Goal: Transaction & Acquisition: Purchase product/service

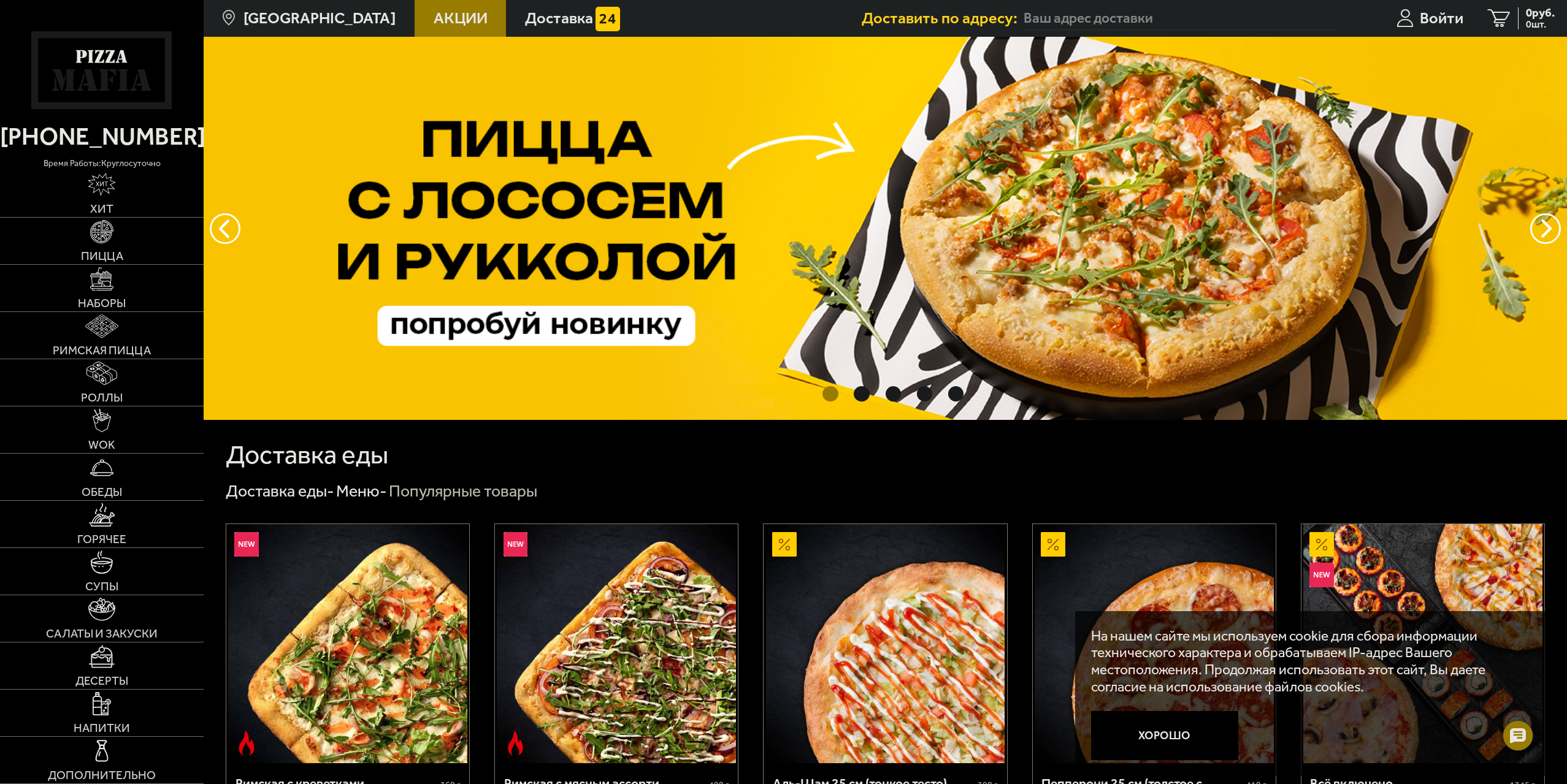
click at [1150, 25] on input "text" at bounding box center [1180, 18] width 313 height 23
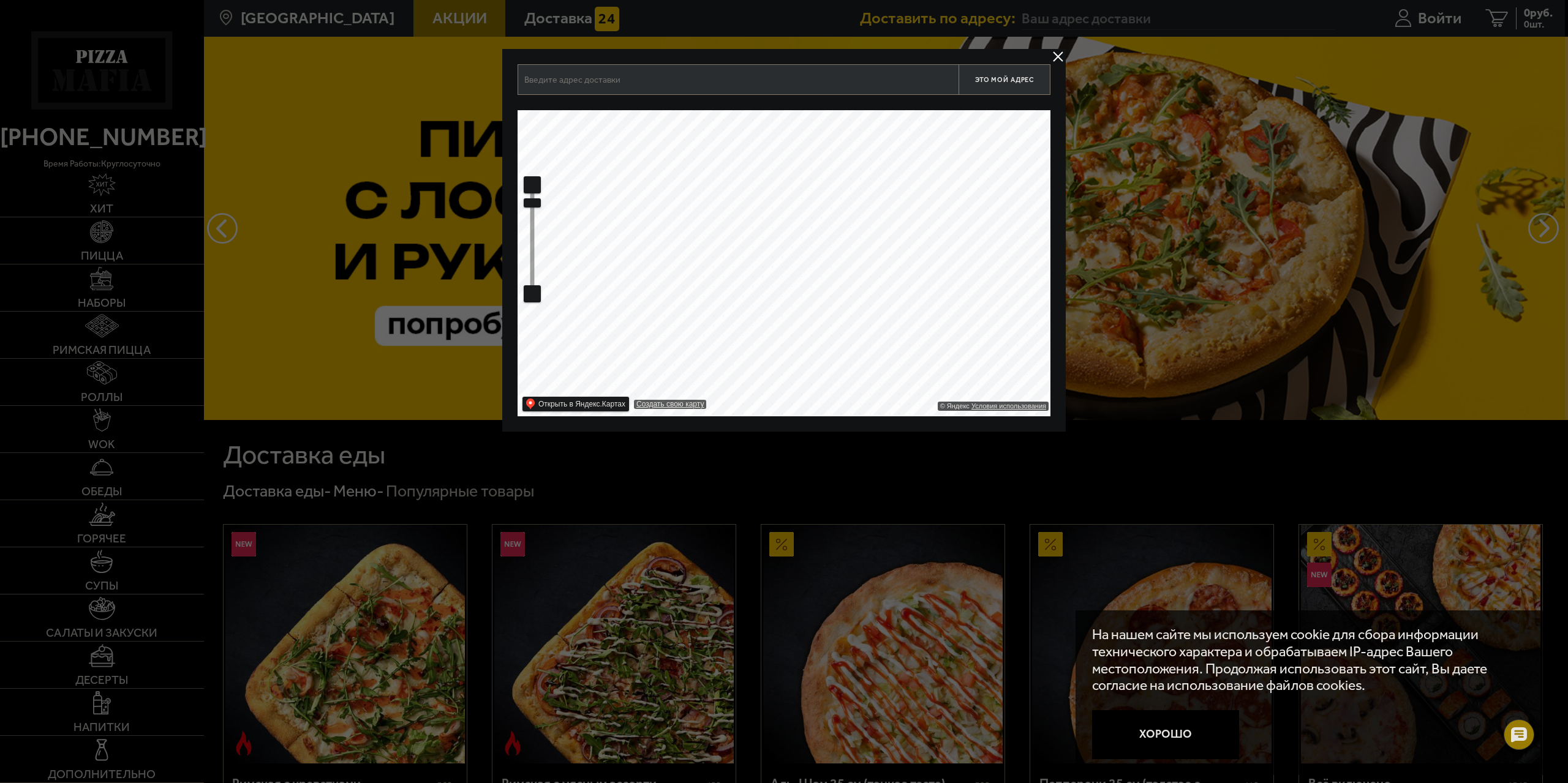
drag, startPoint x: 875, startPoint y: 233, endPoint x: 745, endPoint y: 355, distance: 178.3
click at [745, 357] on ymaps at bounding box center [784, 263] width 533 height 306
click at [532, 284] on ymaps at bounding box center [532, 239] width 4 height 92
click at [530, 289] on ymaps at bounding box center [532, 293] width 16 height 16
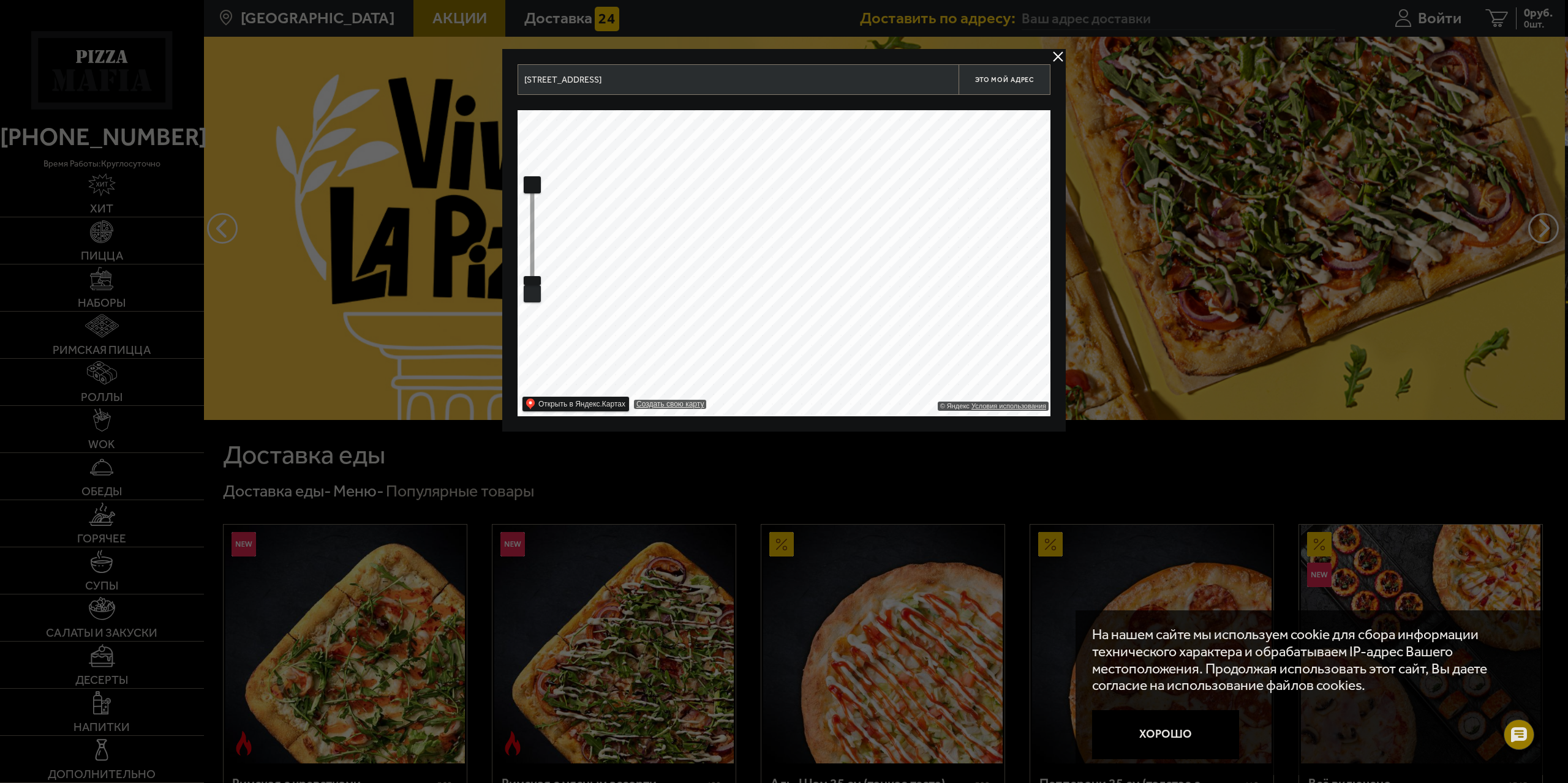
drag, startPoint x: 529, startPoint y: 272, endPoint x: 529, endPoint y: 257, distance: 15.0
click at [529, 259] on ymaps at bounding box center [532, 239] width 17 height 126
click at [529, 237] on ymaps at bounding box center [532, 239] width 17 height 126
drag, startPoint x: 530, startPoint y: 279, endPoint x: 530, endPoint y: 253, distance: 26.0
click at [530, 253] on ymaps at bounding box center [532, 253] width 16 height 8
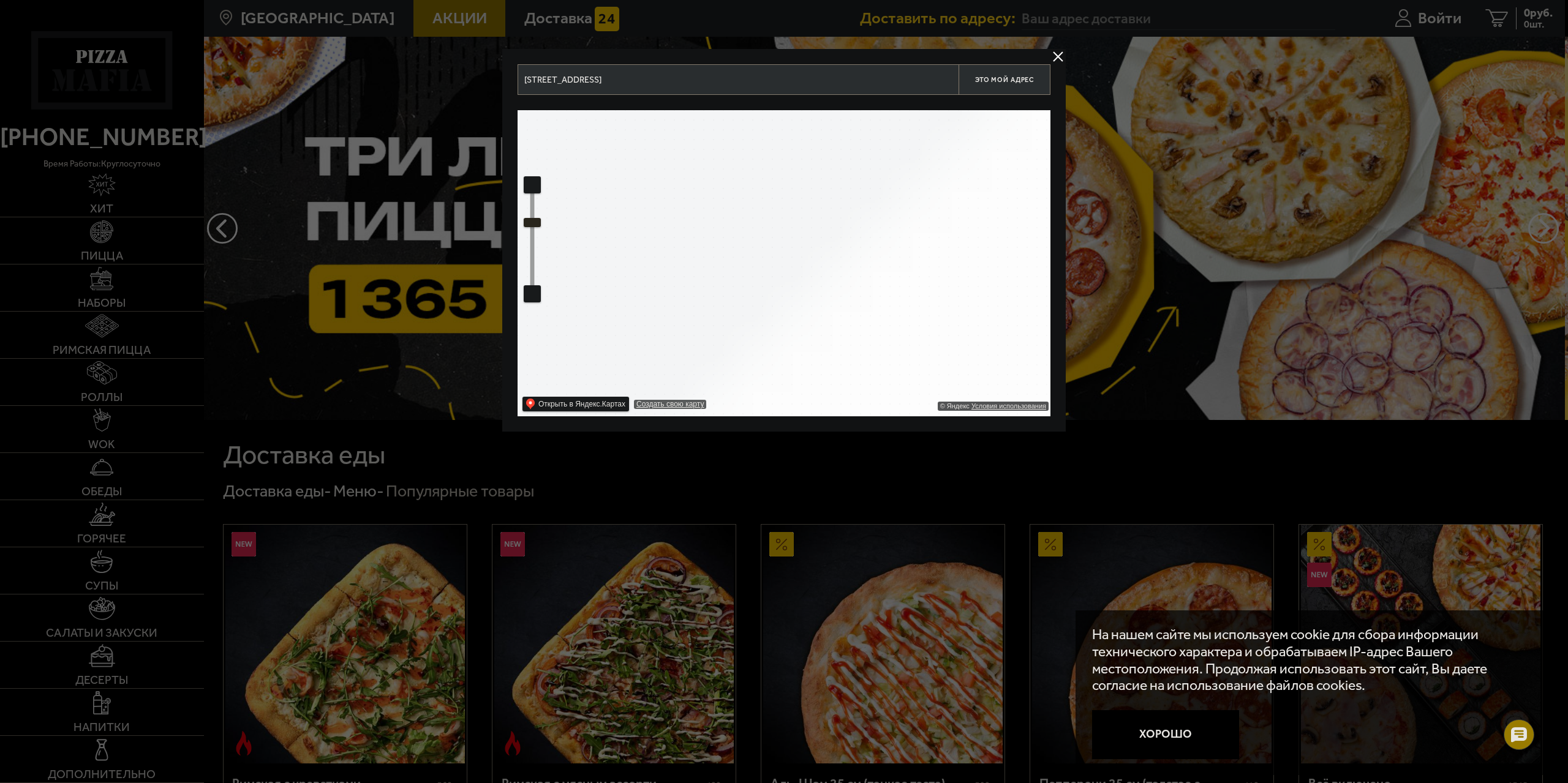
drag, startPoint x: 534, startPoint y: 255, endPoint x: 536, endPoint y: 223, distance: 32.1
click at [536, 223] on ymaps at bounding box center [532, 223] width 17 height 9
drag, startPoint x: 711, startPoint y: 215, endPoint x: 766, endPoint y: 255, distance: 68.0
click at [636, 366] on ymaps at bounding box center [784, 263] width 533 height 306
drag, startPoint x: 797, startPoint y: 246, endPoint x: 725, endPoint y: 319, distance: 102.5
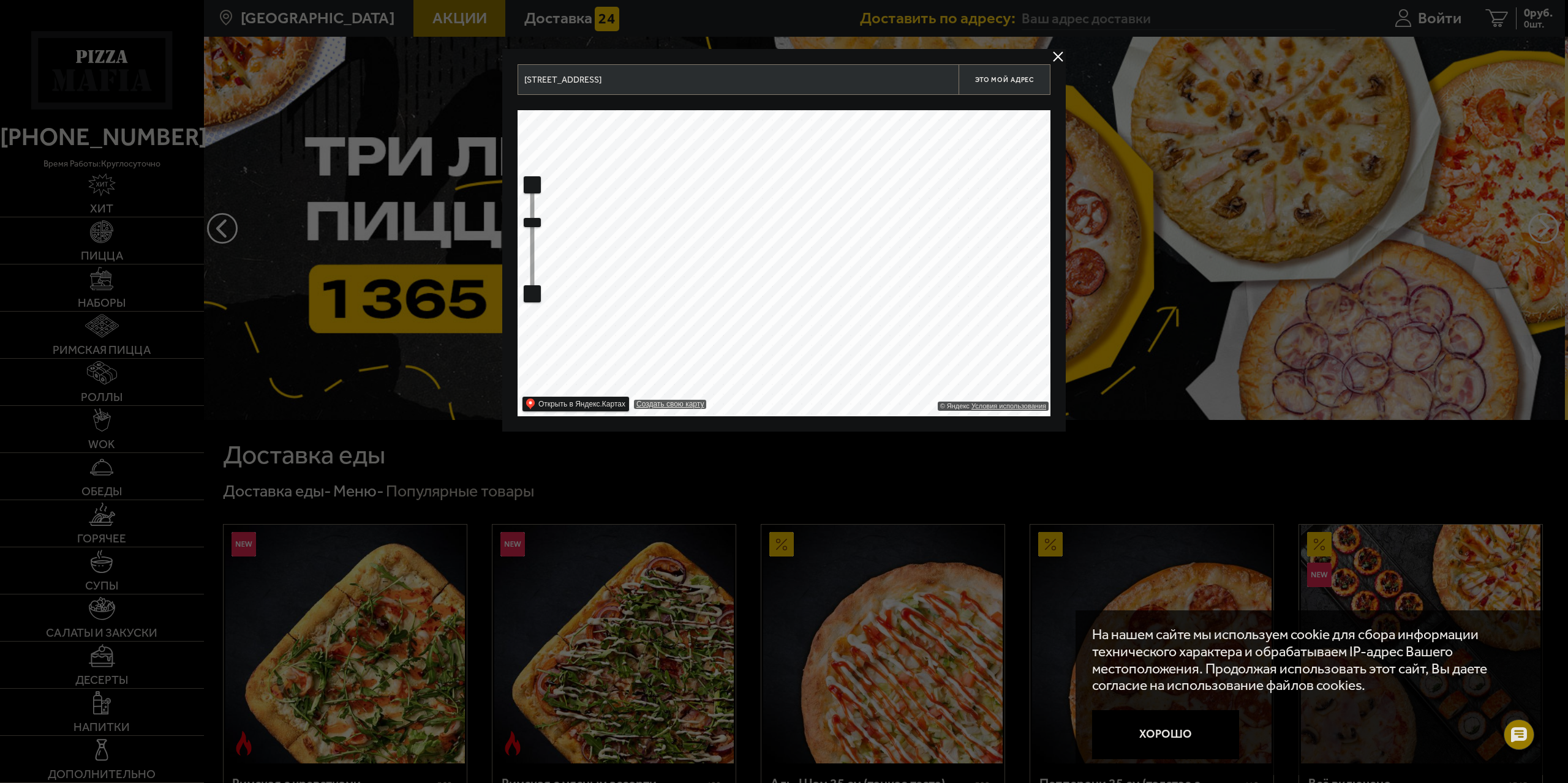
click at [725, 319] on ymaps at bounding box center [784, 263] width 533 height 306
drag, startPoint x: 752, startPoint y: 201, endPoint x: 773, endPoint y: 252, distance: 55.2
click at [773, 252] on ymaps at bounding box center [784, 263] width 533 height 306
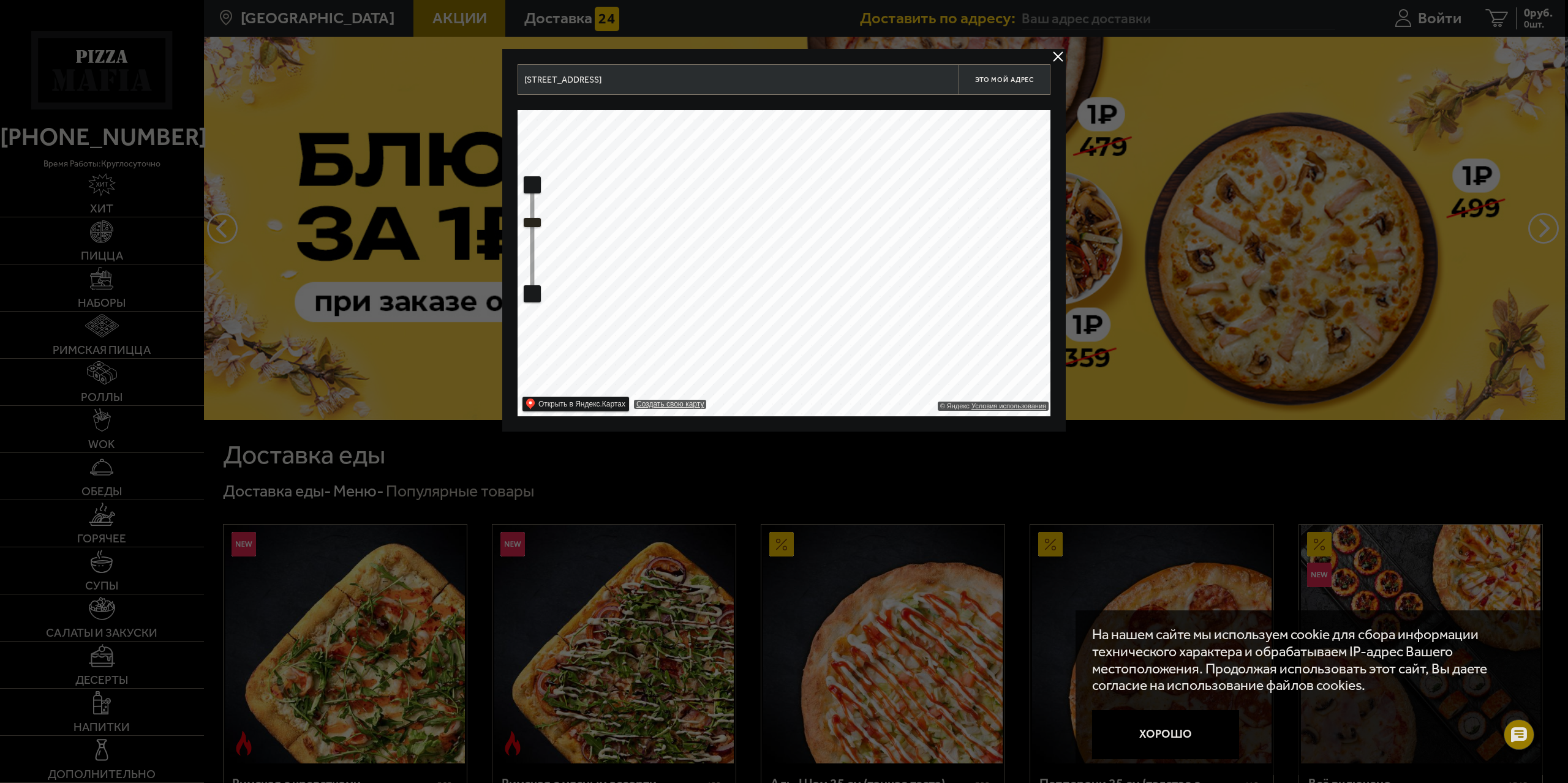
click at [537, 224] on ymaps at bounding box center [532, 223] width 17 height 9
click at [532, 186] on ymaps at bounding box center [532, 184] width 16 height 16
drag, startPoint x: 786, startPoint y: 186, endPoint x: 704, endPoint y: 216, distance: 87.3
click at [704, 216] on ymaps at bounding box center [784, 263] width 533 height 306
click at [528, 182] on ymaps at bounding box center [532, 184] width 16 height 16
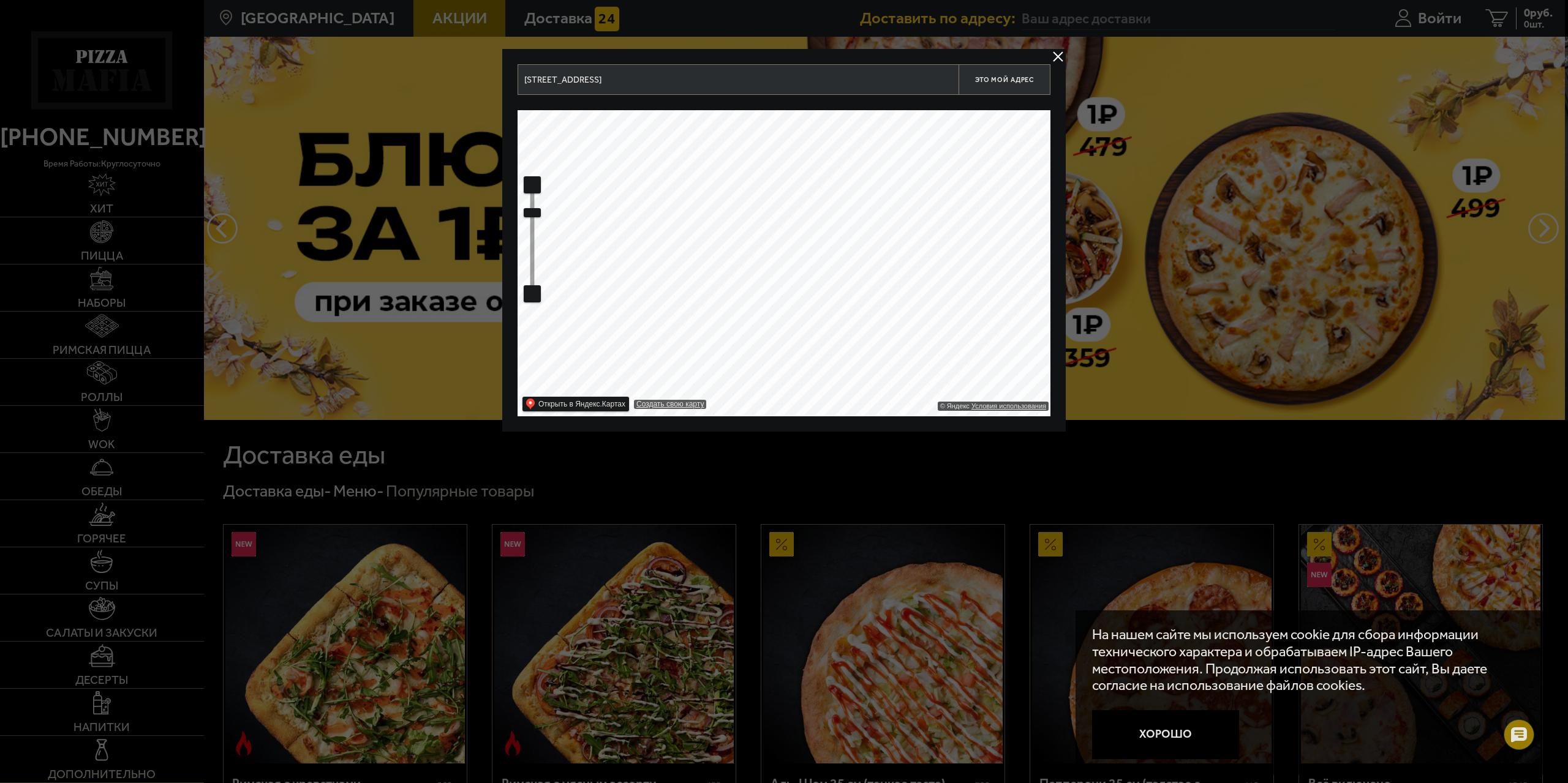
click at [528, 182] on ymaps at bounding box center [532, 184] width 16 height 16
drag, startPoint x: 825, startPoint y: 191, endPoint x: 711, endPoint y: 263, distance: 134.8
click at [699, 295] on ymaps at bounding box center [784, 263] width 533 height 306
drag, startPoint x: 758, startPoint y: 234, endPoint x: 829, endPoint y: 206, distance: 76.3
click at [829, 206] on ymaps at bounding box center [784, 263] width 533 height 306
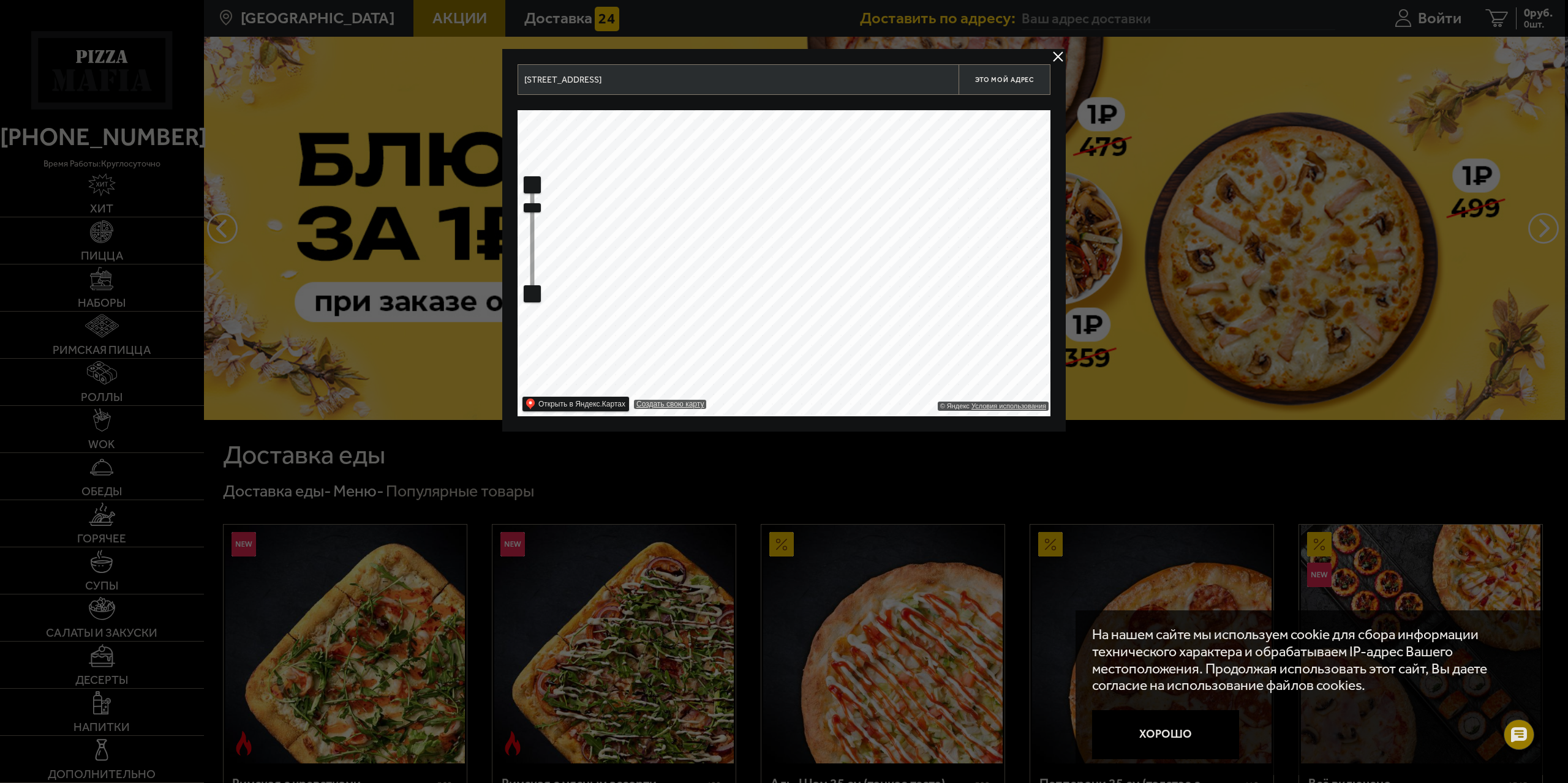
click at [521, 182] on ymaps at bounding box center [784, 263] width 533 height 306
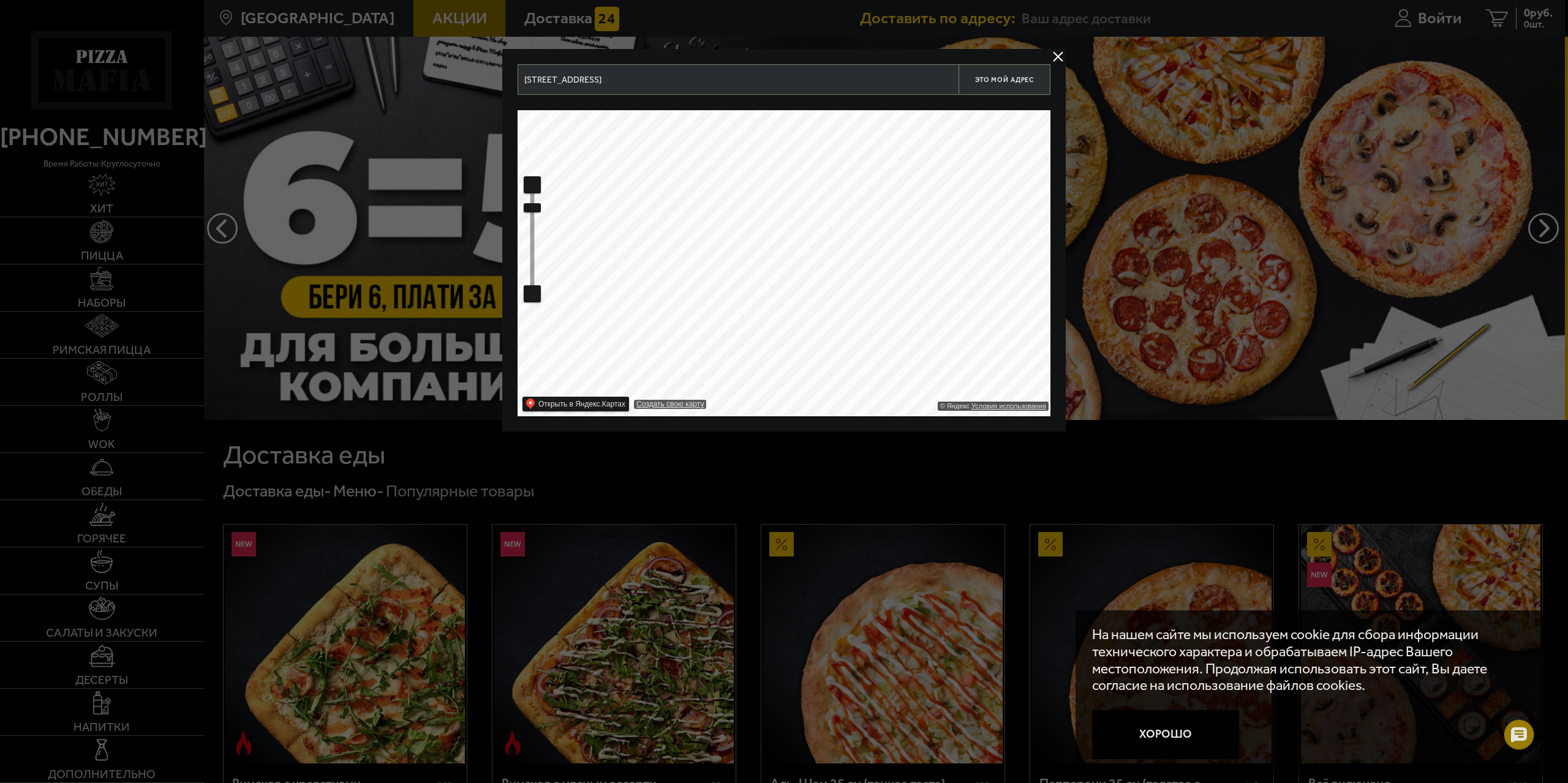
click at [530, 184] on ymaps at bounding box center [532, 184] width 16 height 16
click at [534, 186] on ymaps at bounding box center [532, 184] width 16 height 16
drag, startPoint x: 848, startPoint y: 199, endPoint x: 798, endPoint y: 259, distance: 78.1
click at [798, 255] on ymaps at bounding box center [784, 263] width 533 height 306
type input "Ленинградская область, Всеволожский район, Мурино, Екатерининская улица, 22к1"
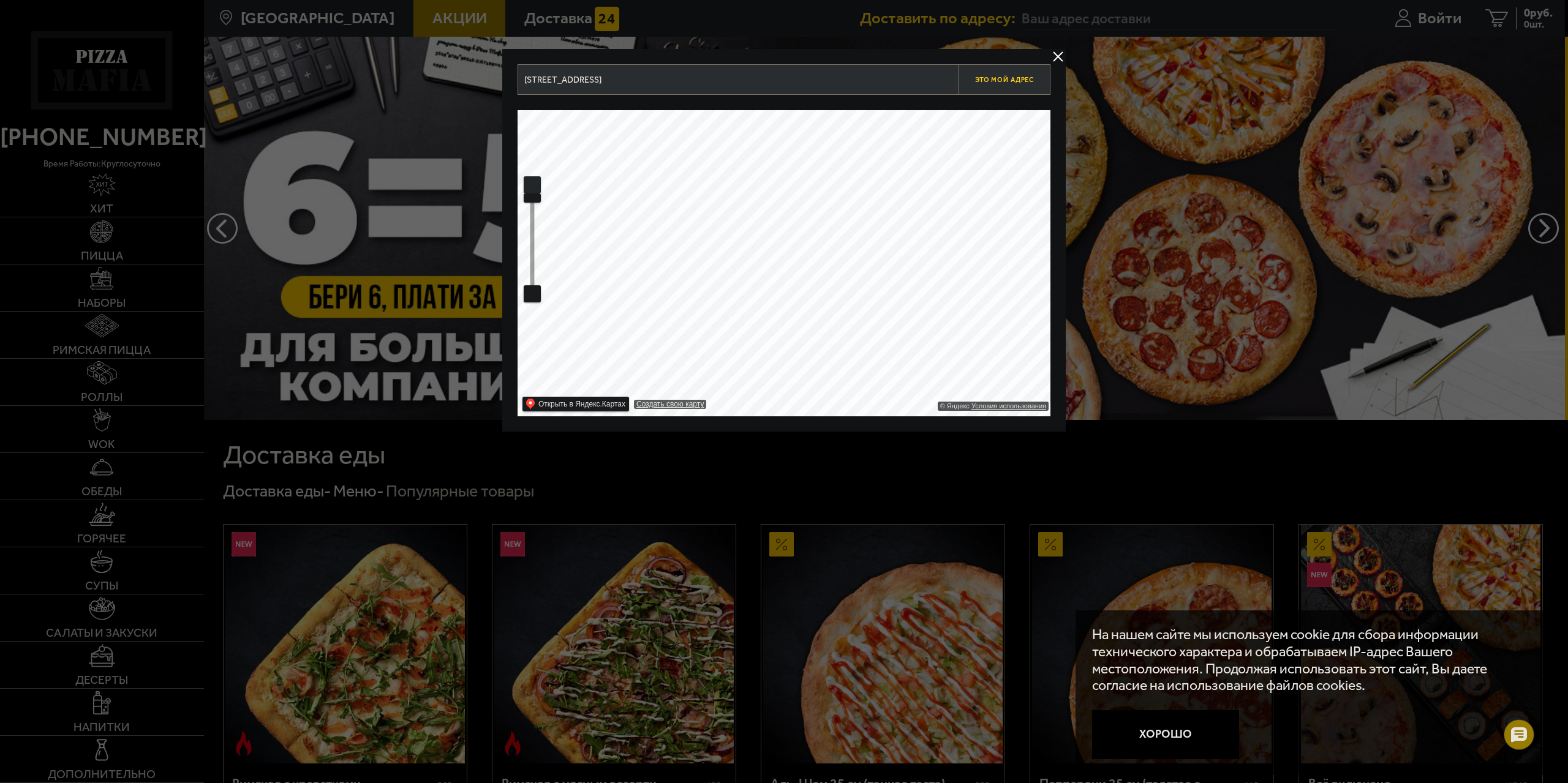
click at [992, 86] on button "Это мой адрес" at bounding box center [1004, 79] width 92 height 30
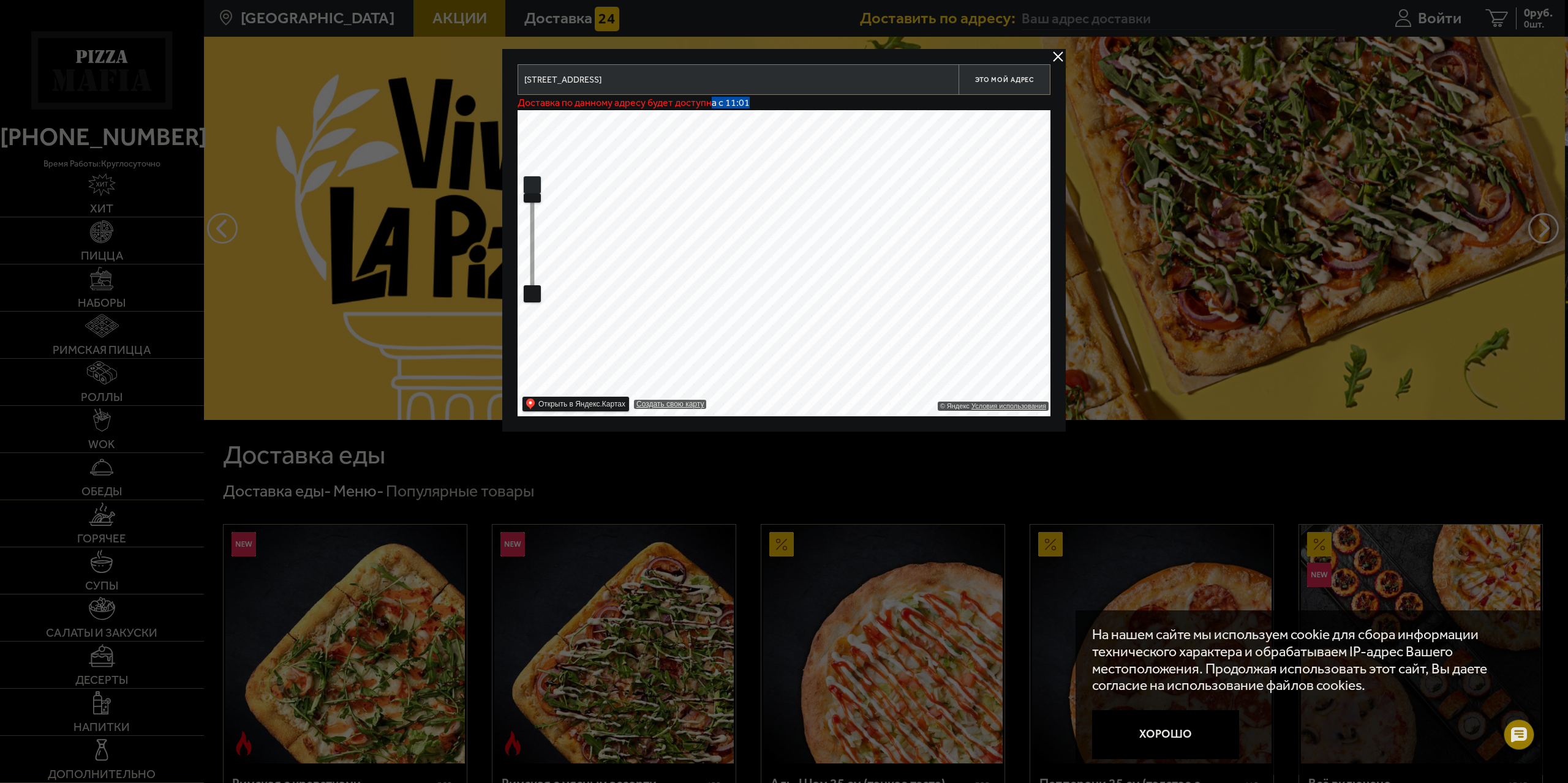
drag, startPoint x: 725, startPoint y: 101, endPoint x: 711, endPoint y: 101, distance: 14.0
click at [711, 101] on p "Доставка по данному адресу будет доступна с 11:01" at bounding box center [634, 103] width 232 height 10
click at [1007, 78] on span "Это мой адрес" at bounding box center [1004, 80] width 59 height 8
click at [721, 104] on p "Доставка по данному адресу будет доступна с 11:01" at bounding box center [634, 103] width 232 height 10
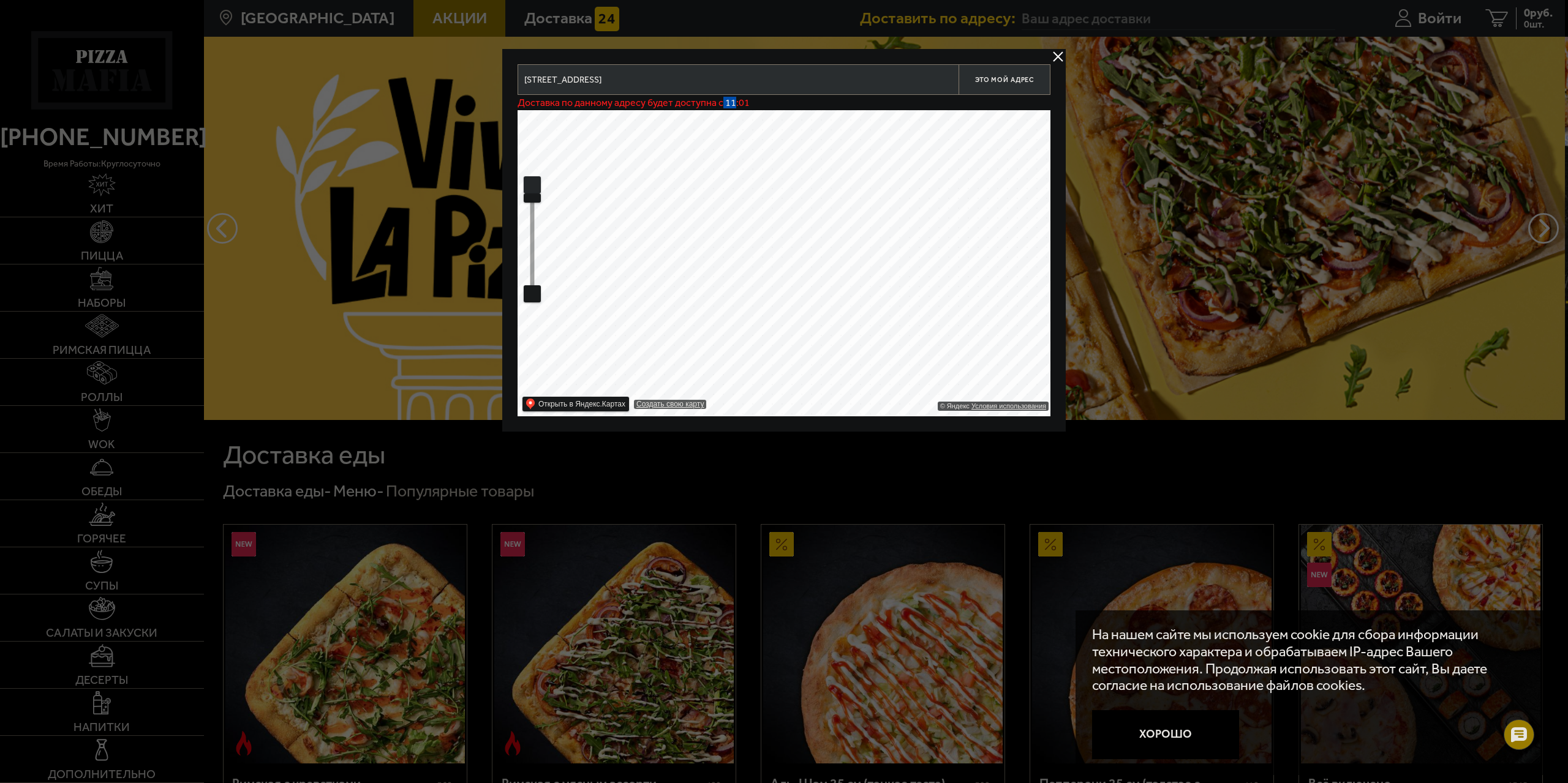
click at [721, 104] on p "Доставка по данному адресу будет доступна с 11:01" at bounding box center [634, 103] width 232 height 10
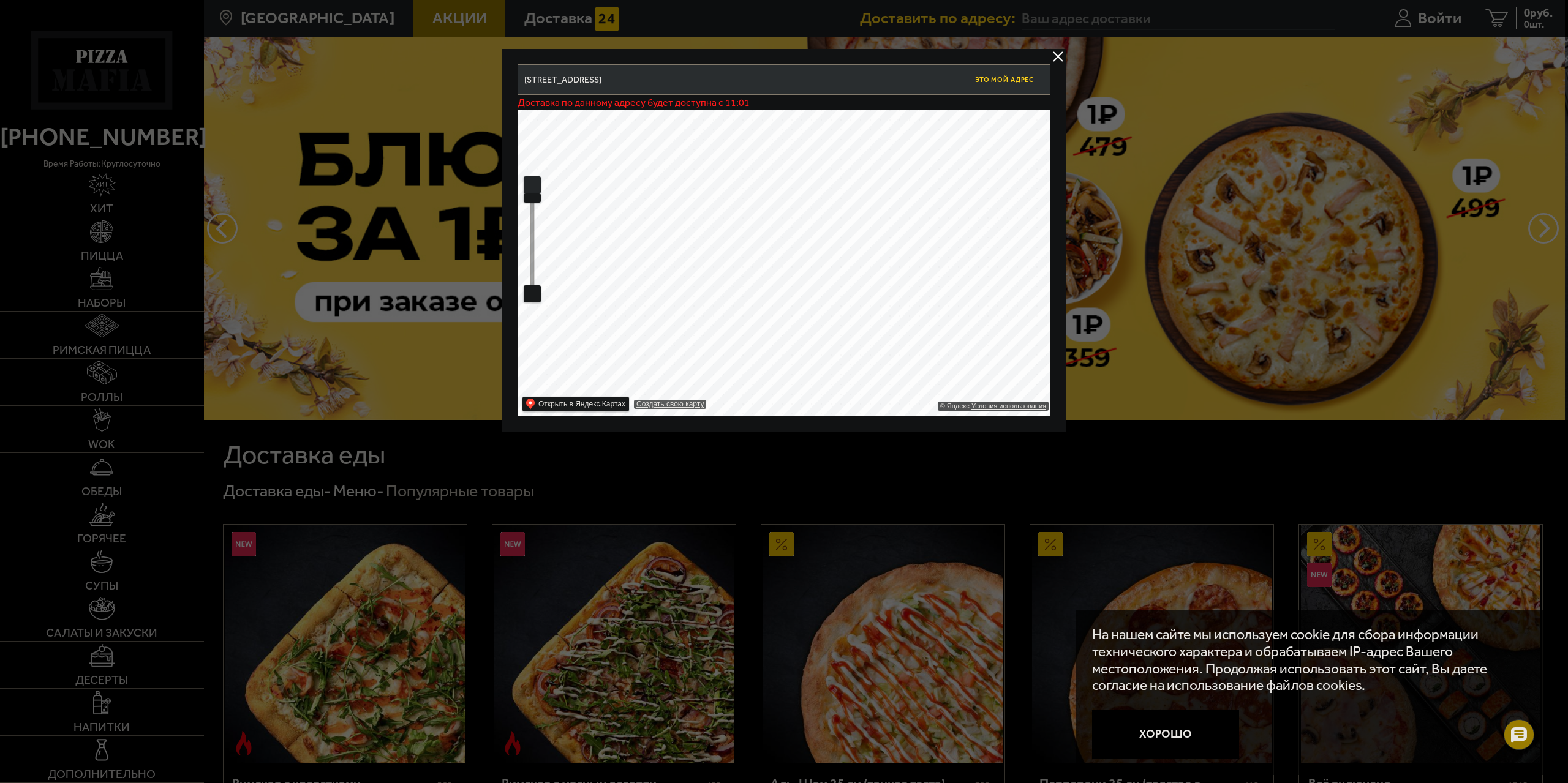
click at [1001, 81] on span "Это мой адрес" at bounding box center [1004, 80] width 59 height 8
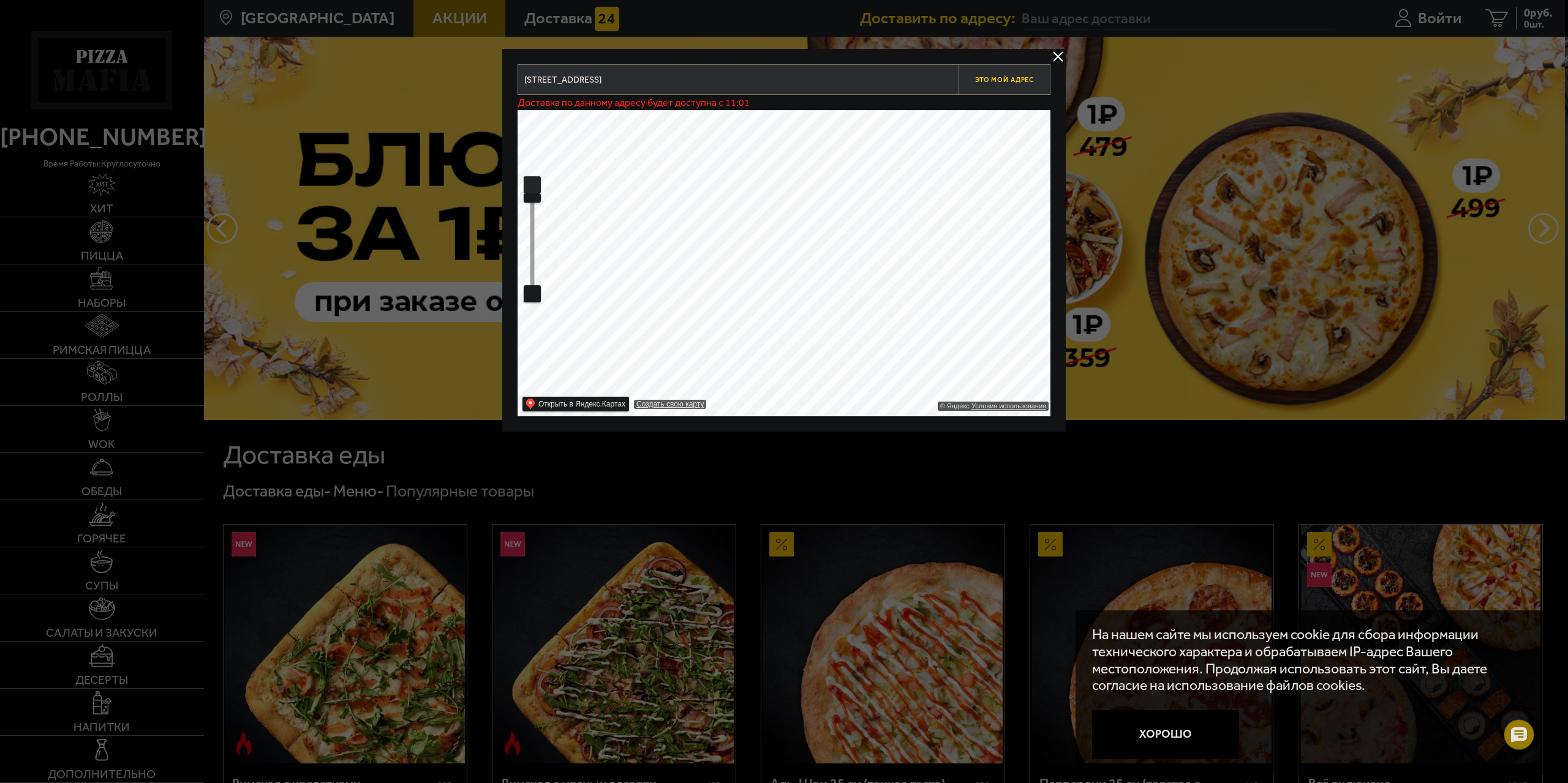
click at [1001, 81] on span "Это мой адрес" at bounding box center [1004, 80] width 59 height 8
click at [1062, 52] on button "delivery type" at bounding box center [1058, 57] width 15 height 15
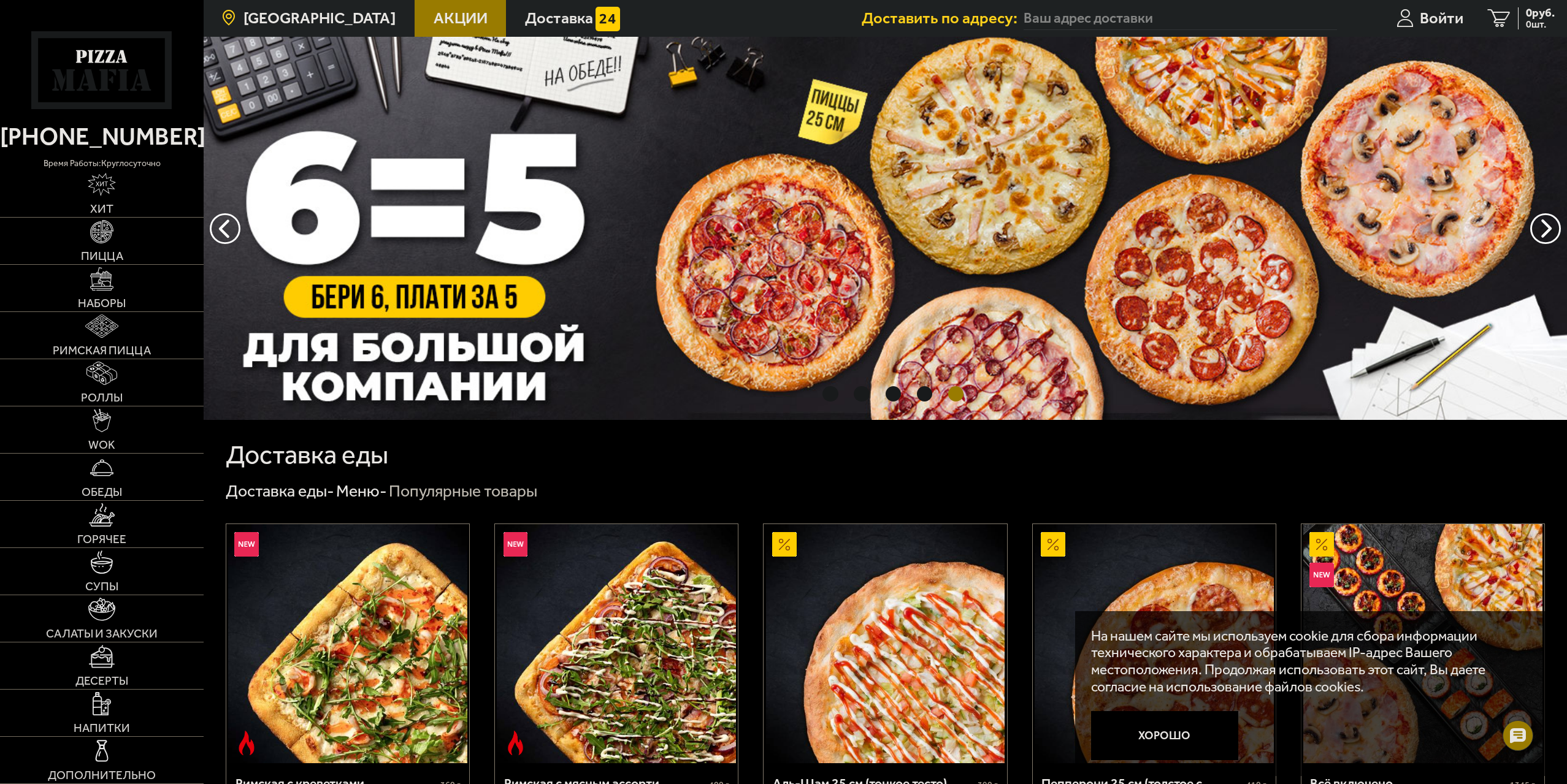
click at [340, 15] on span "[GEOGRAPHIC_DATA]" at bounding box center [319, 18] width 152 height 16
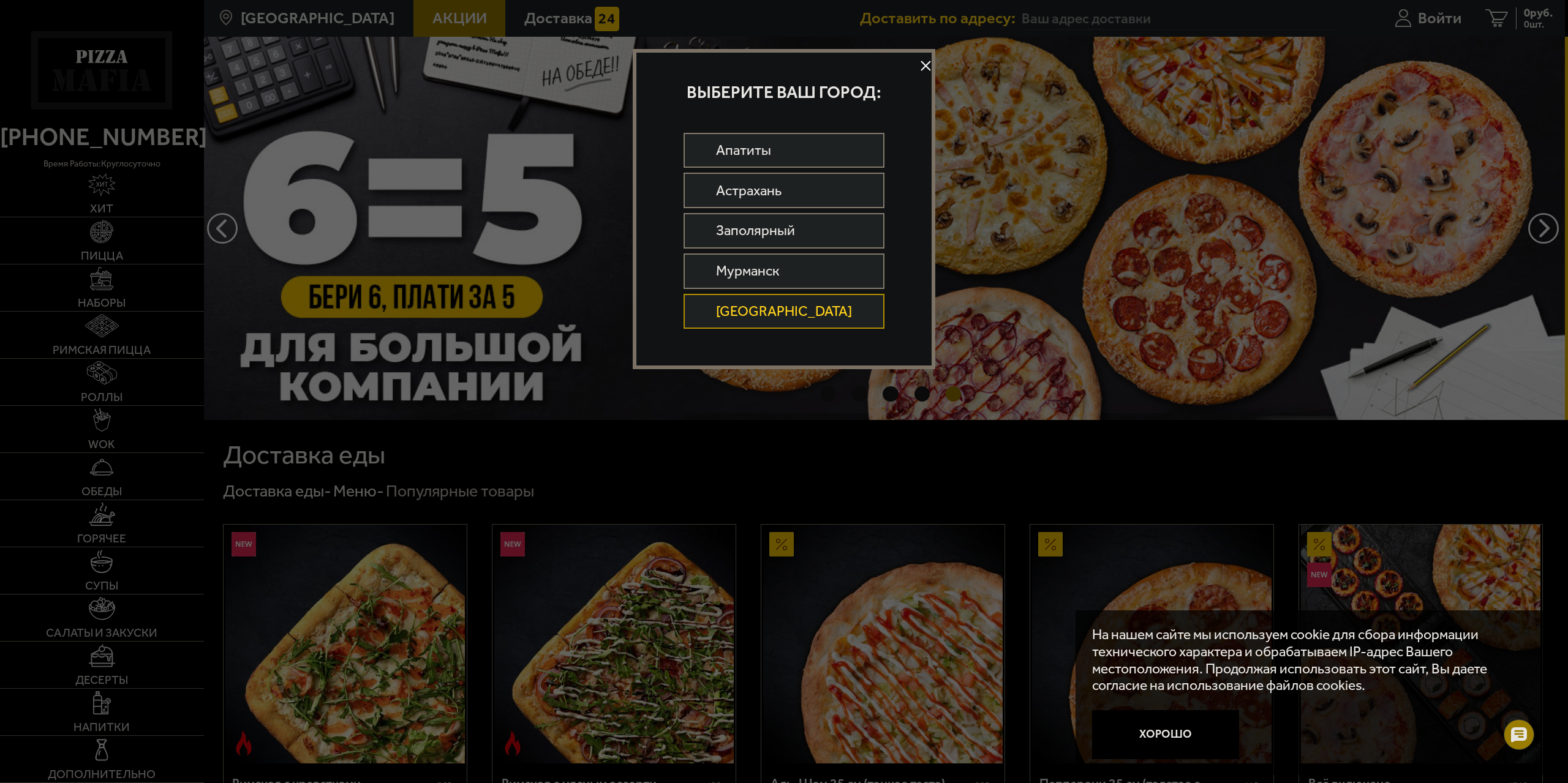
drag, startPoint x: 908, startPoint y: 66, endPoint x: 848, endPoint y: 66, distance: 60.0
click at [917, 66] on button at bounding box center [926, 66] width 18 height 18
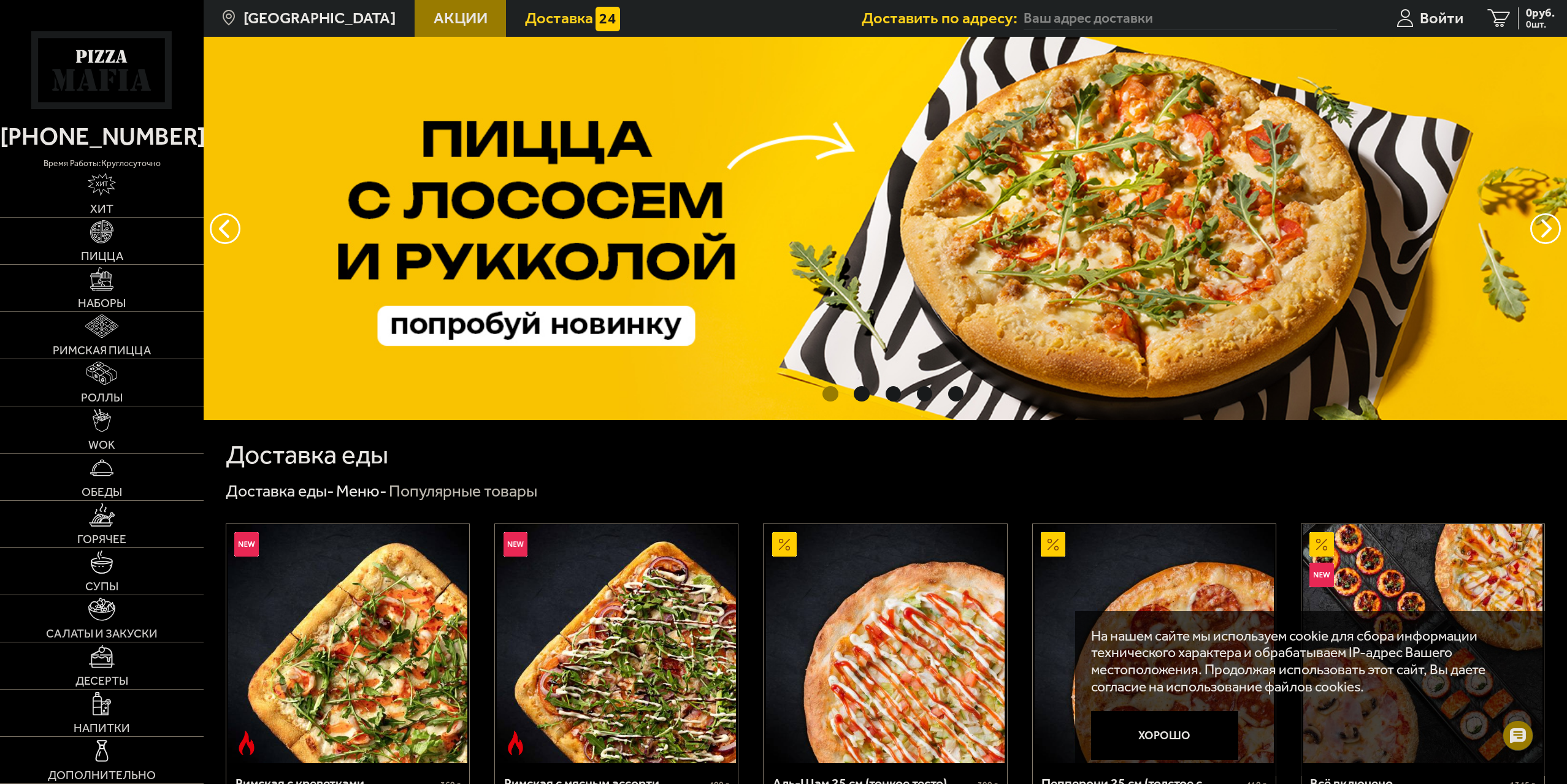
click at [547, 23] on span "Доставка" at bounding box center [558, 18] width 68 height 16
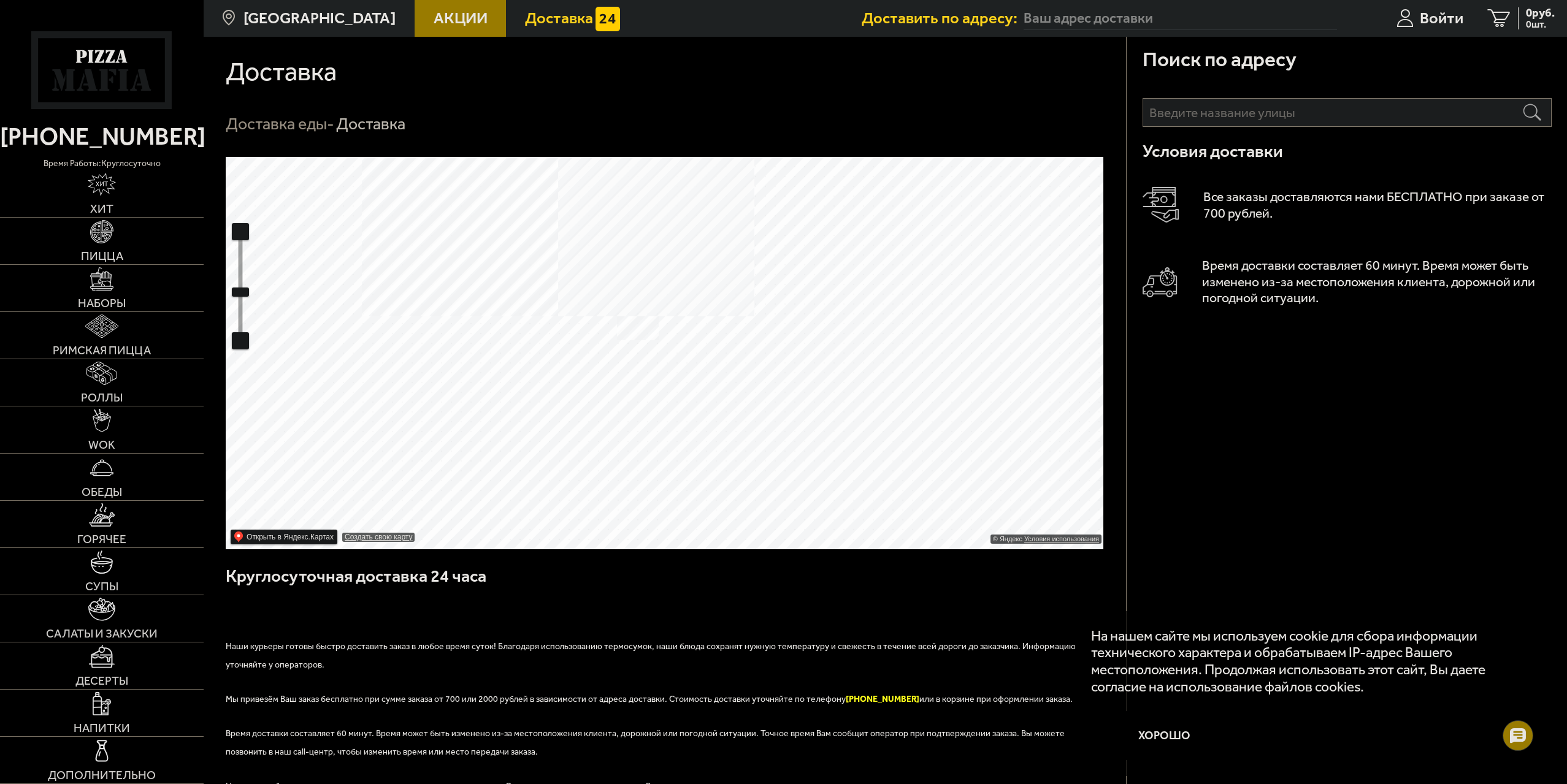
drag, startPoint x: 674, startPoint y: 214, endPoint x: 646, endPoint y: 351, distance: 139.8
click at [646, 351] on ymaps at bounding box center [664, 353] width 878 height 392
drag, startPoint x: 558, startPoint y: 371, endPoint x: 573, endPoint y: 402, distance: 34.4
click at [573, 415] on ymaps at bounding box center [664, 353] width 878 height 392
drag, startPoint x: 677, startPoint y: 273, endPoint x: 673, endPoint y: 330, distance: 57.1
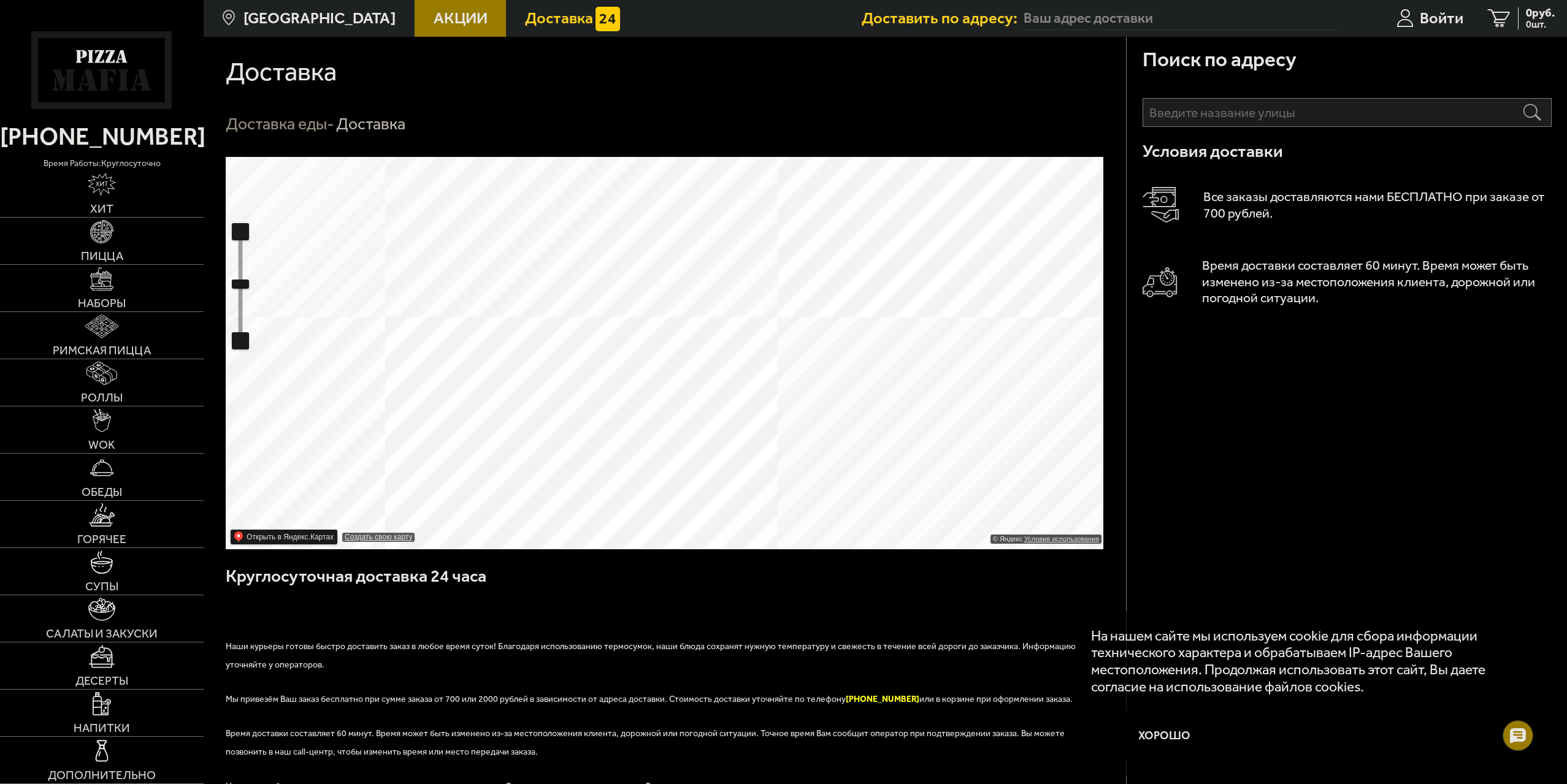
click at [673, 330] on ymaps at bounding box center [664, 353] width 878 height 392
drag, startPoint x: 578, startPoint y: 419, endPoint x: 604, endPoint y: 390, distance: 38.9
click at [604, 390] on ymaps at bounding box center [664, 353] width 878 height 392
drag, startPoint x: 645, startPoint y: 415, endPoint x: 683, endPoint y: 358, distance: 68.5
click at [683, 358] on ymaps at bounding box center [664, 353] width 878 height 392
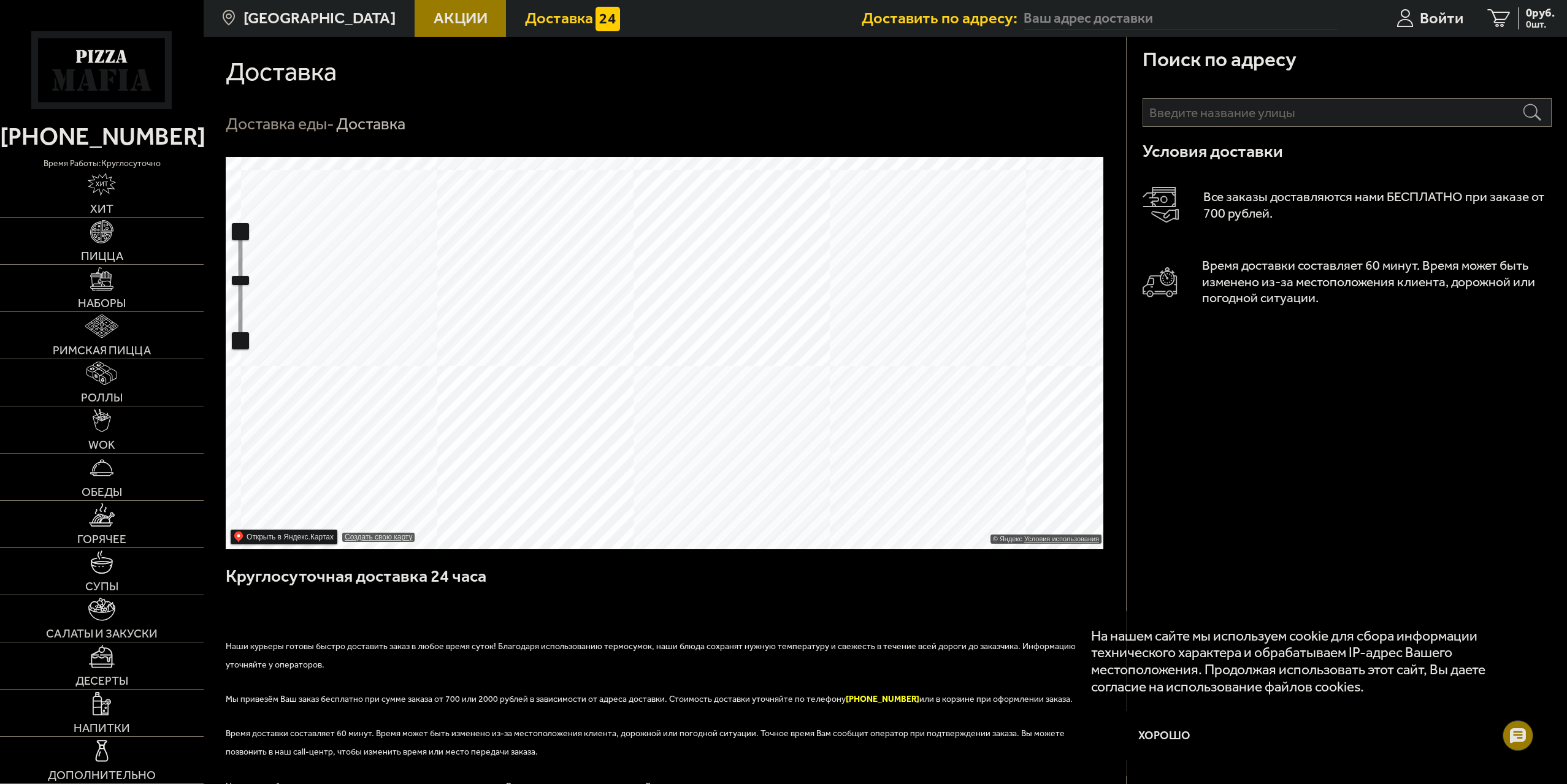
drag, startPoint x: 650, startPoint y: 396, endPoint x: 669, endPoint y: 322, distance: 76.4
click at [668, 326] on ymaps at bounding box center [664, 353] width 878 height 392
click at [1280, 269] on p "Время доставки составляет 60 минут. Время может быть изменено из-за местоположе…" at bounding box center [1376, 282] width 350 height 49
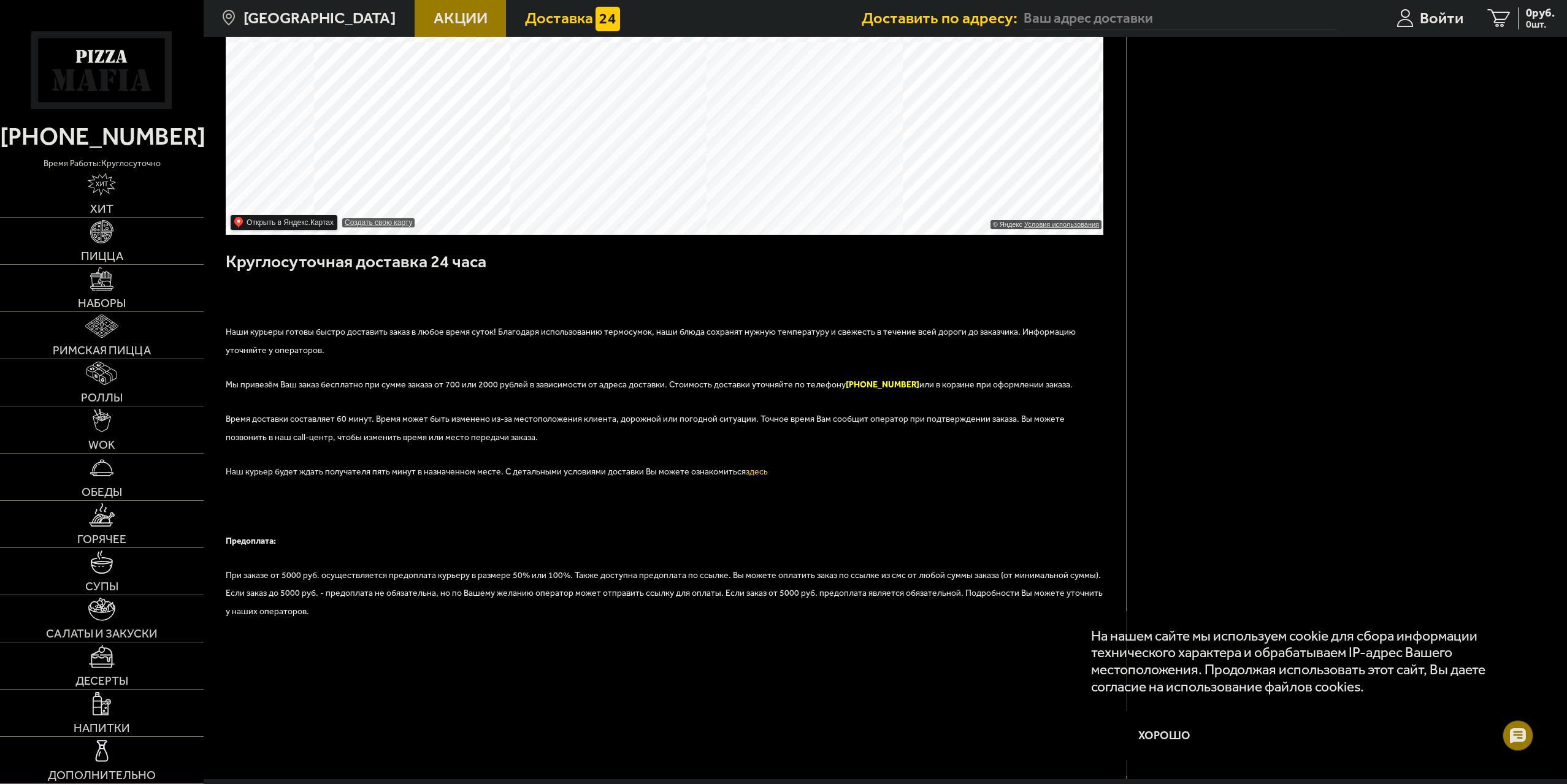
scroll to position [391, 0]
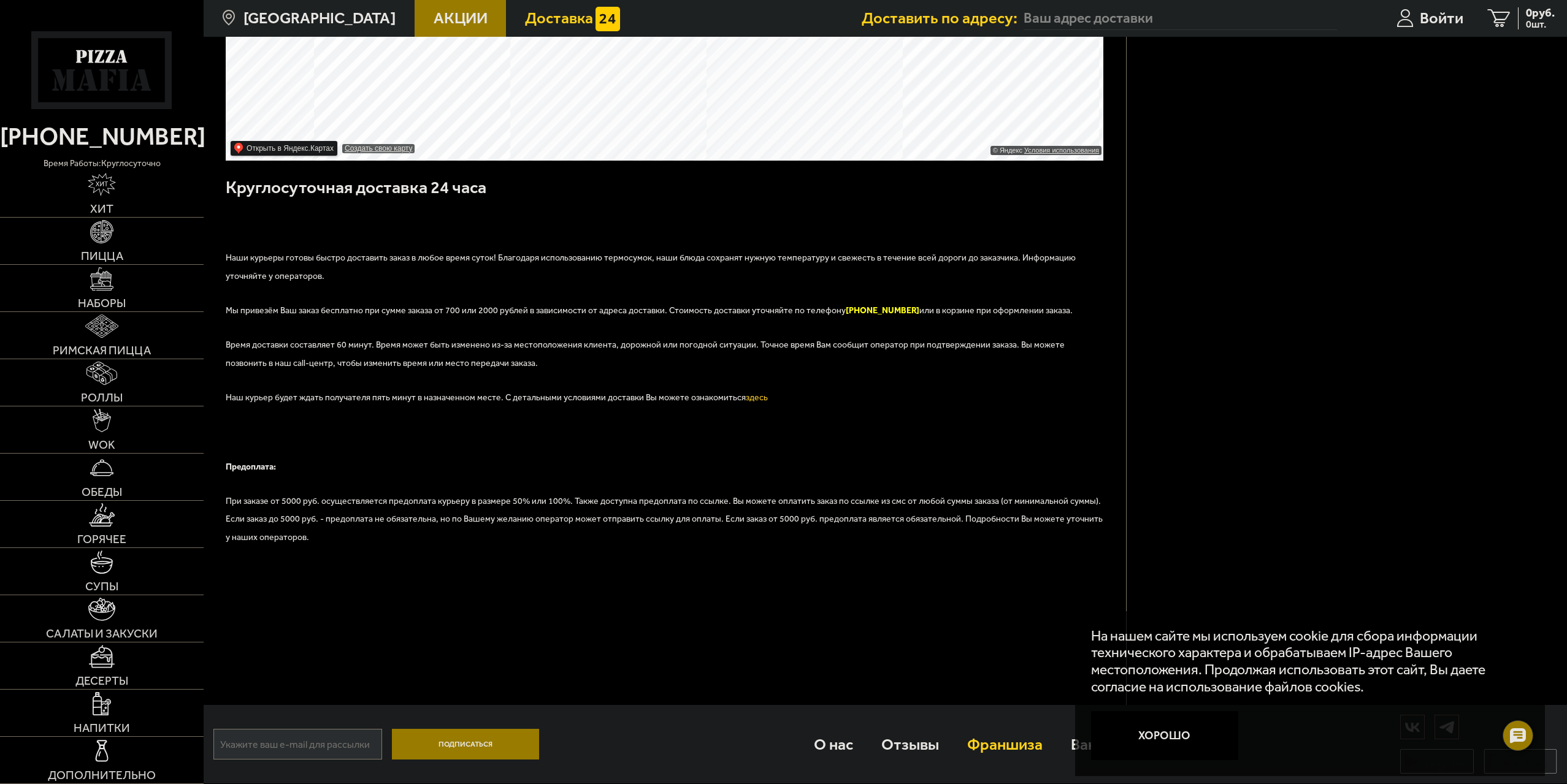
click at [967, 751] on link "Франшиза" at bounding box center [1005, 744] width 103 height 54
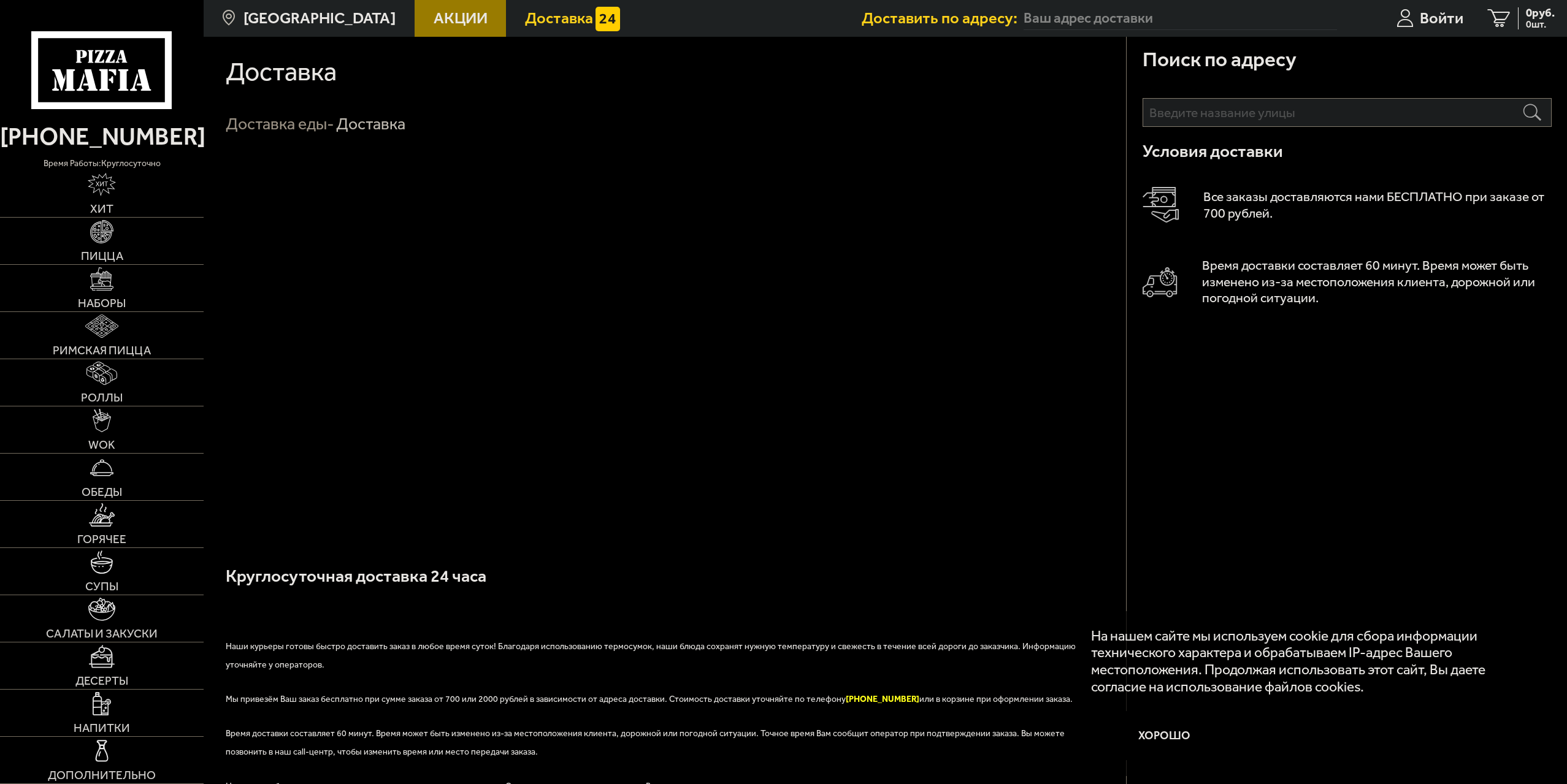
scroll to position [391, 0]
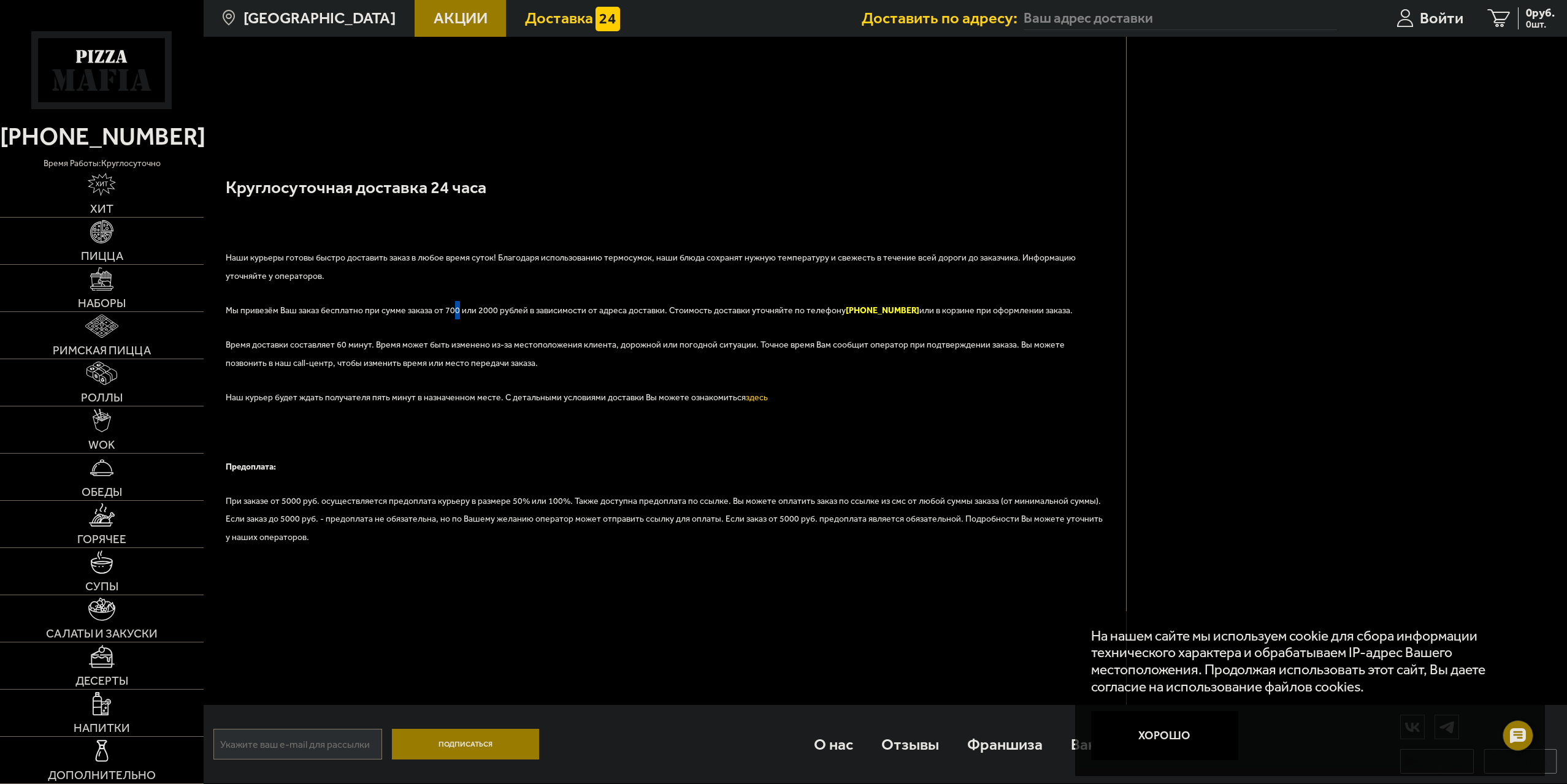
drag, startPoint x: 452, startPoint y: 302, endPoint x: 439, endPoint y: 303, distance: 13.0
click at [449, 303] on p "Мы привезём Ваш заказ бесплатно при сумме заказа от 700 или 2000 рублей в завис…" at bounding box center [664, 318] width 878 height 34
click at [342, 313] on span "Мы привезём Ваш заказ бесплатно при сумме заказа от 700 или 2000 рублей в завис…" at bounding box center [649, 311] width 847 height 10
drag, startPoint x: 405, startPoint y: 309, endPoint x: 469, endPoint y: 312, distance: 64.1
click at [469, 312] on span "Мы привезём Ваш заказ бесплатно при сумме заказа от 700 или 2000 рублей в завис…" at bounding box center [649, 311] width 847 height 10
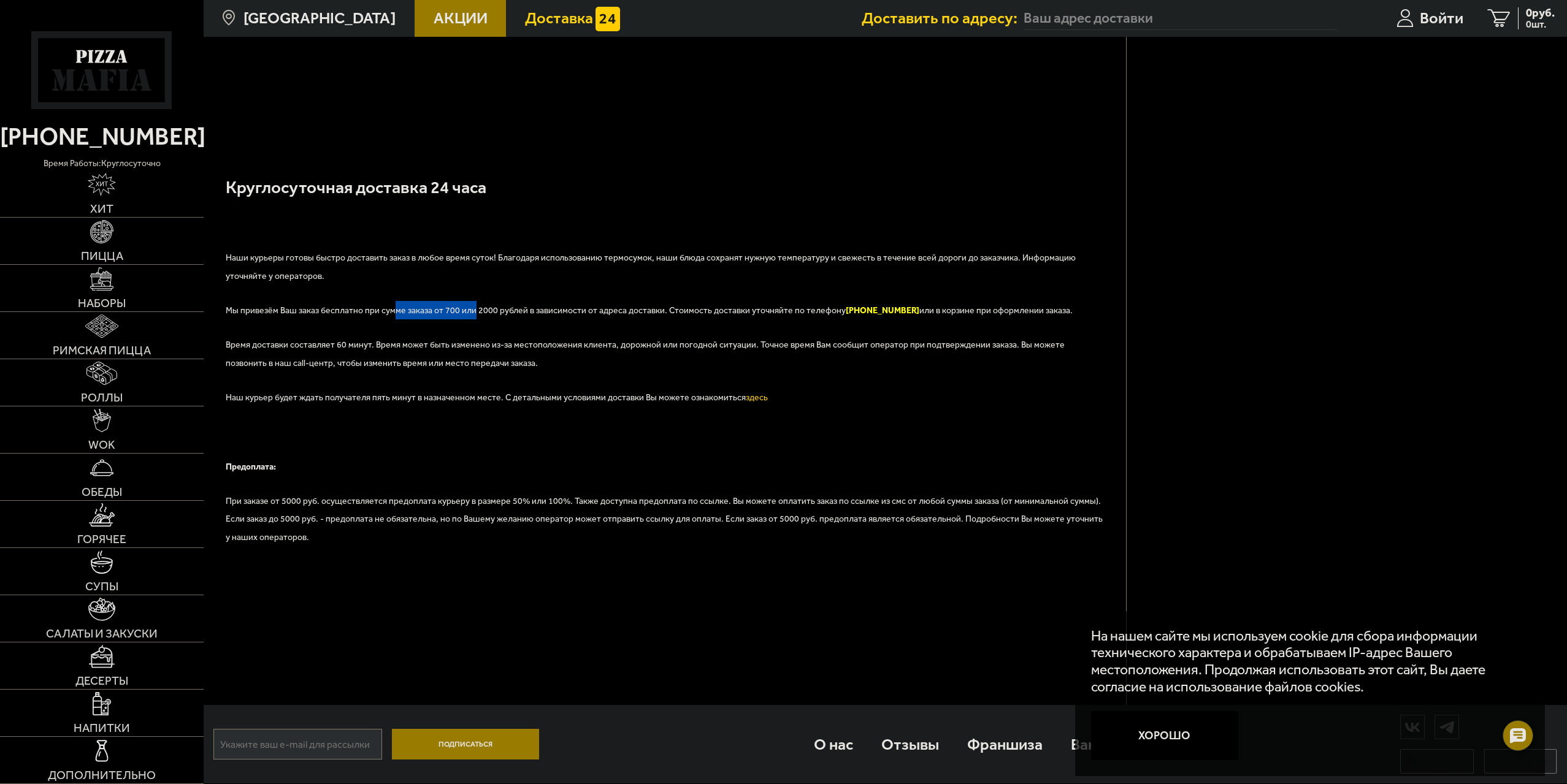
click at [469, 312] on span "Мы привезём Ваш заказ бесплатно при сумме заказа от 700 или 2000 рублей в завис…" at bounding box center [649, 311] width 847 height 10
click at [504, 301] on p "Мы привезём Ваш заказ бесплатно при сумме заказа от 700 или 2000 рублей в завис…" at bounding box center [664, 318] width 878 height 34
click at [500, 305] on span "Мы привезём Ваш заказ бесплатно при сумме заказа от 700 или 2000 рублей в завис…" at bounding box center [649, 311] width 847 height 10
click at [1508, 735] on div at bounding box center [1518, 736] width 34 height 34
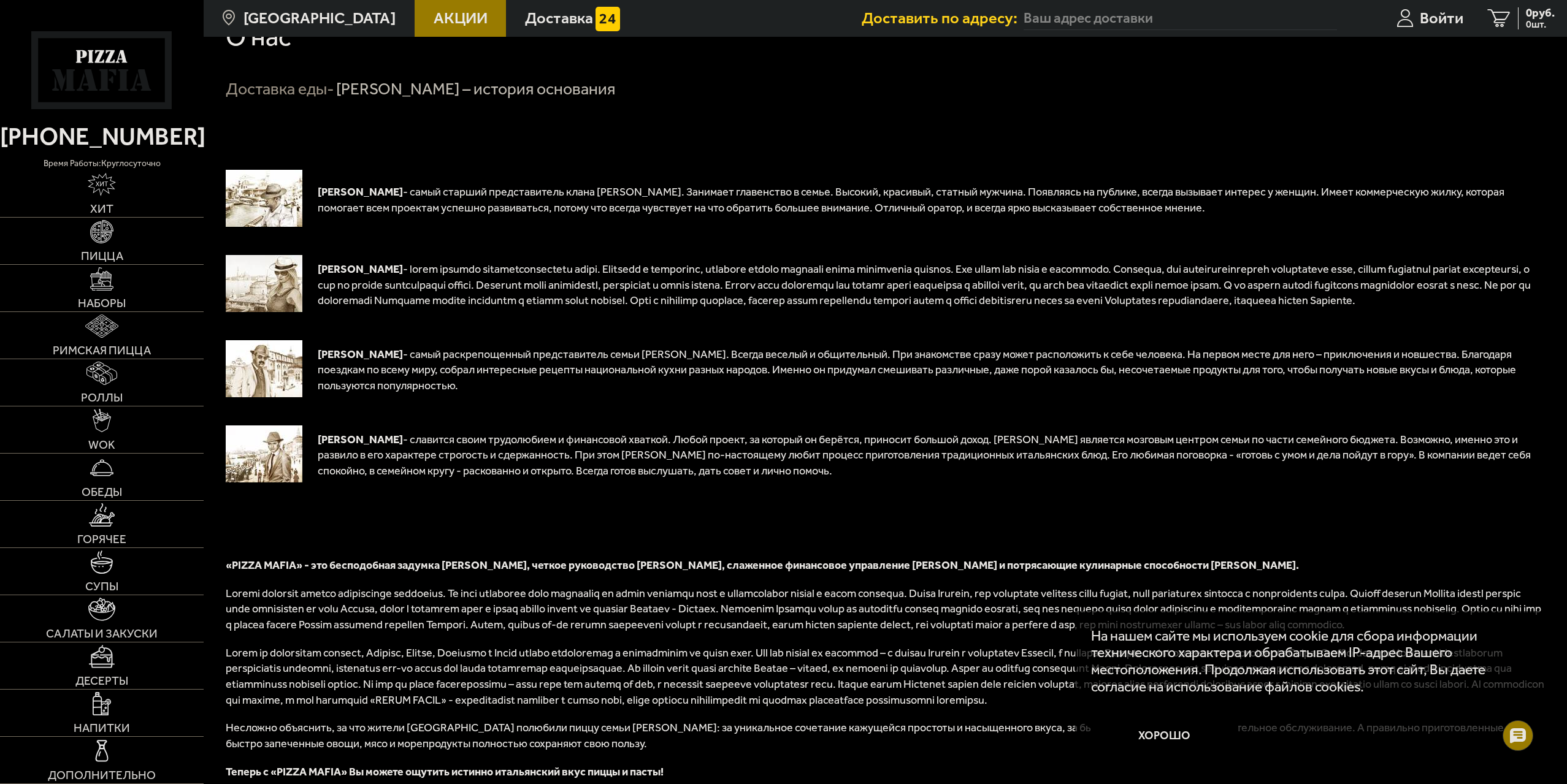
scroll to position [32, 0]
